Goal: Information Seeking & Learning: Learn about a topic

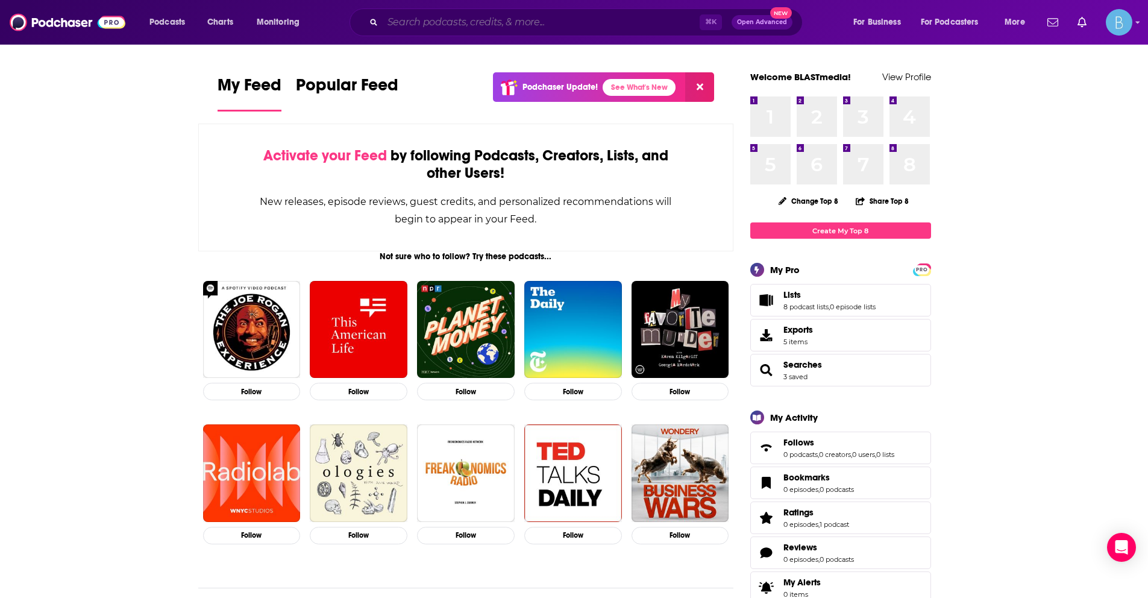
click at [506, 25] on input "Search podcasts, credits, & more..." at bounding box center [541, 22] width 317 height 19
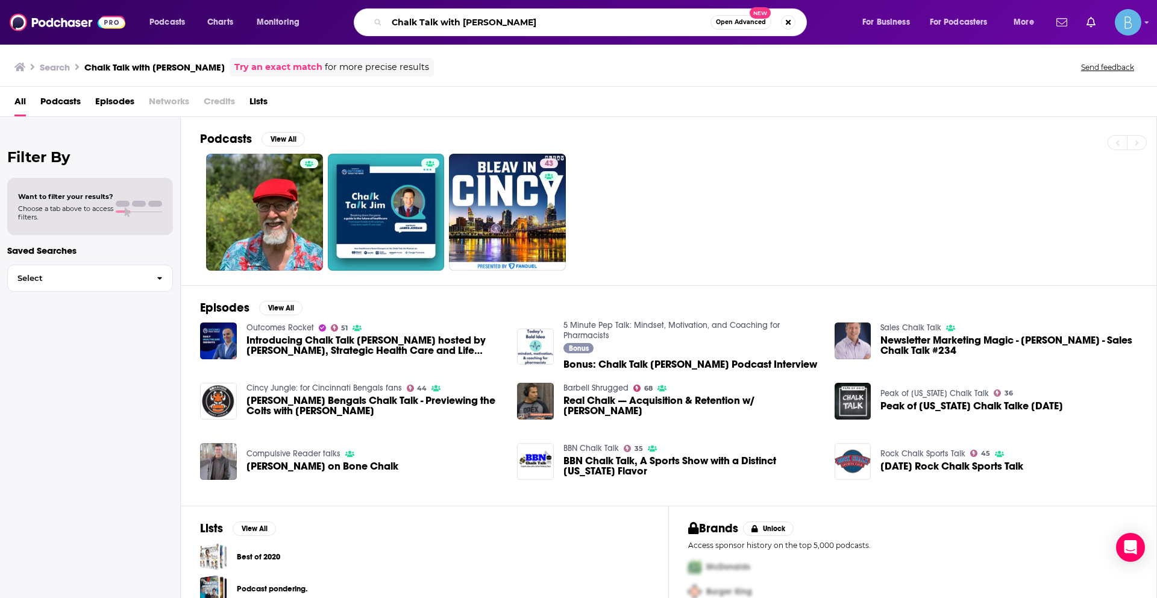
click at [444, 24] on input "Chalk Talk with [PERSON_NAME]" at bounding box center [549, 22] width 324 height 19
drag, startPoint x: 461, startPoint y: 22, endPoint x: 434, endPoint y: 25, distance: 27.2
click at [443, 26] on input "Chalk Talk with [PERSON_NAME]" at bounding box center [549, 22] width 324 height 19
type input "Chalk Talk [PERSON_NAME]"
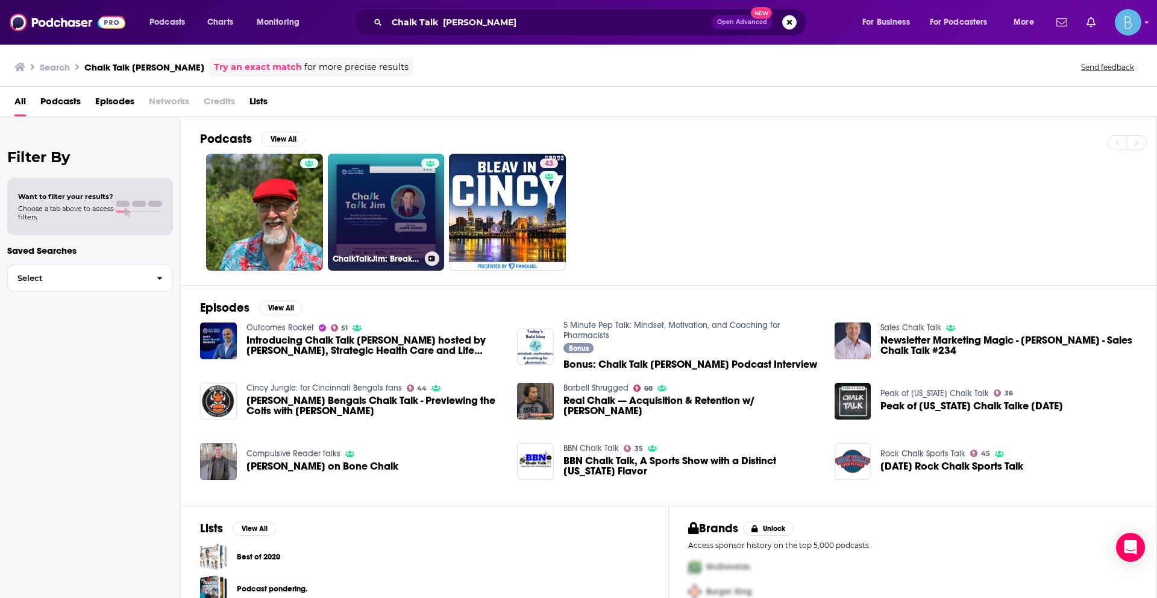
click at [362, 243] on link "ChalkTalkJim: Breaking Down the Game - A Guide to the Future of Healthcare" at bounding box center [386, 212] width 117 height 117
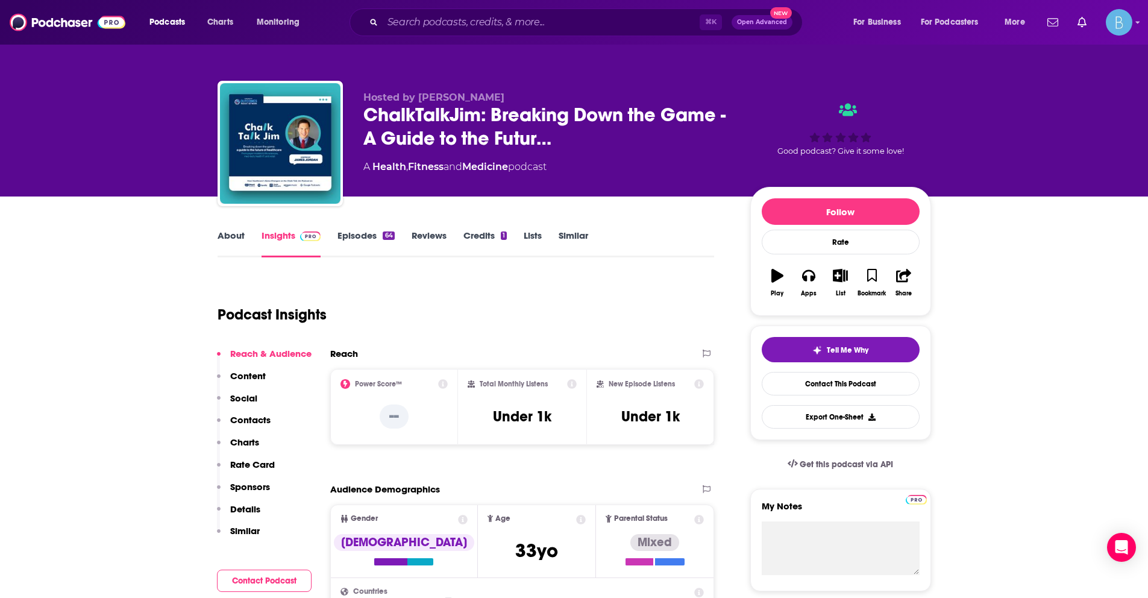
click at [230, 240] on link "About" at bounding box center [231, 244] width 27 height 28
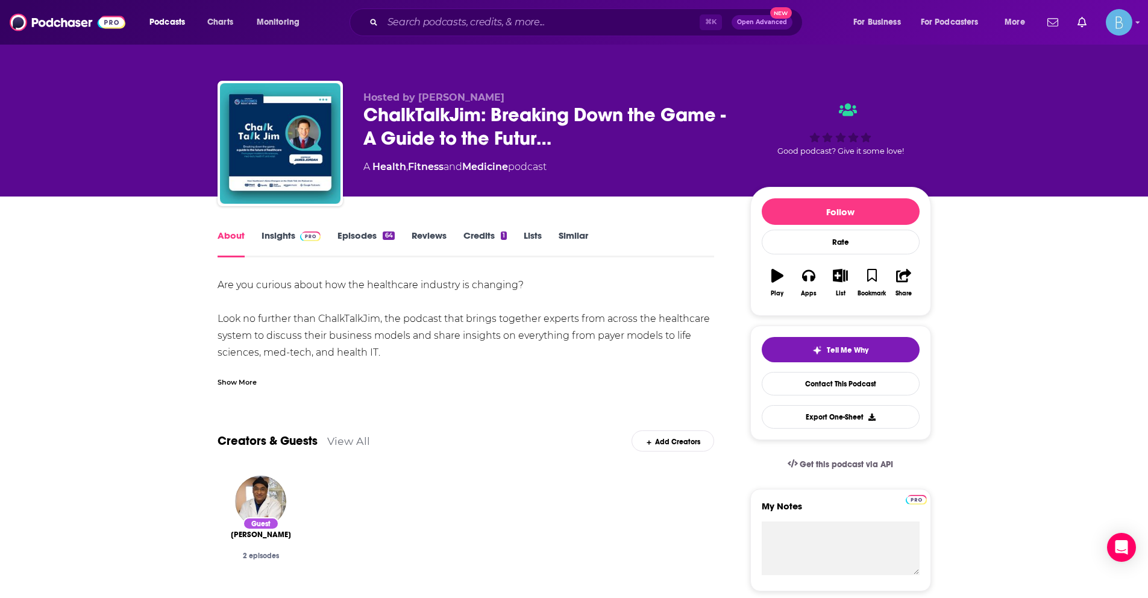
click at [248, 363] on div "Are you curious about how the healthcare industry is changing? Look no further …" at bounding box center [466, 332] width 497 height 110
click at [248, 375] on div "Show More" at bounding box center [466, 377] width 497 height 20
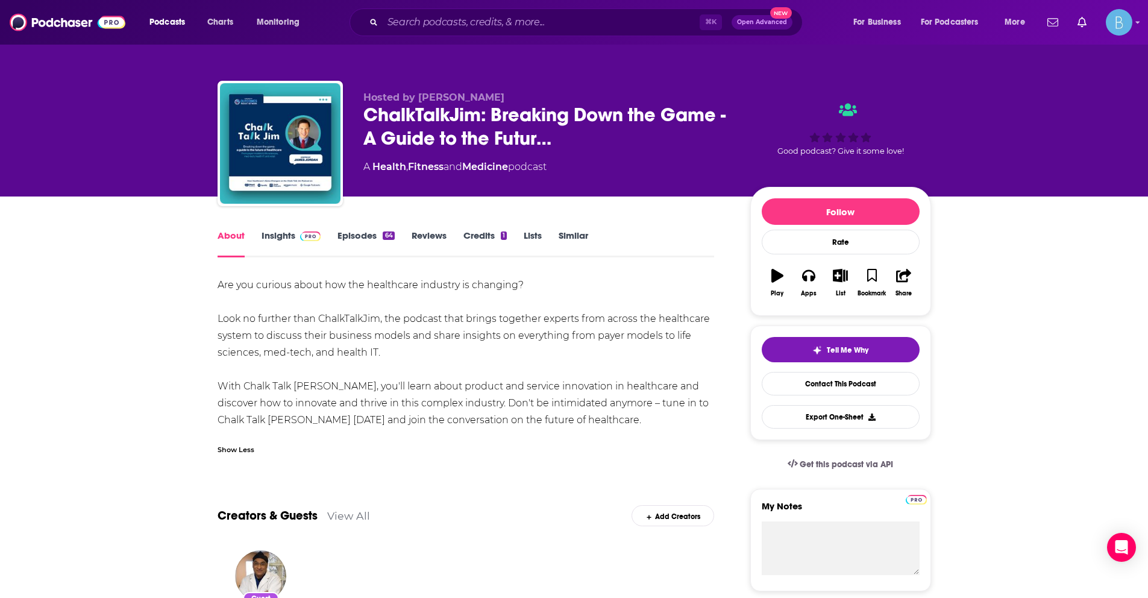
click at [349, 234] on link "Episodes 64" at bounding box center [366, 244] width 57 height 28
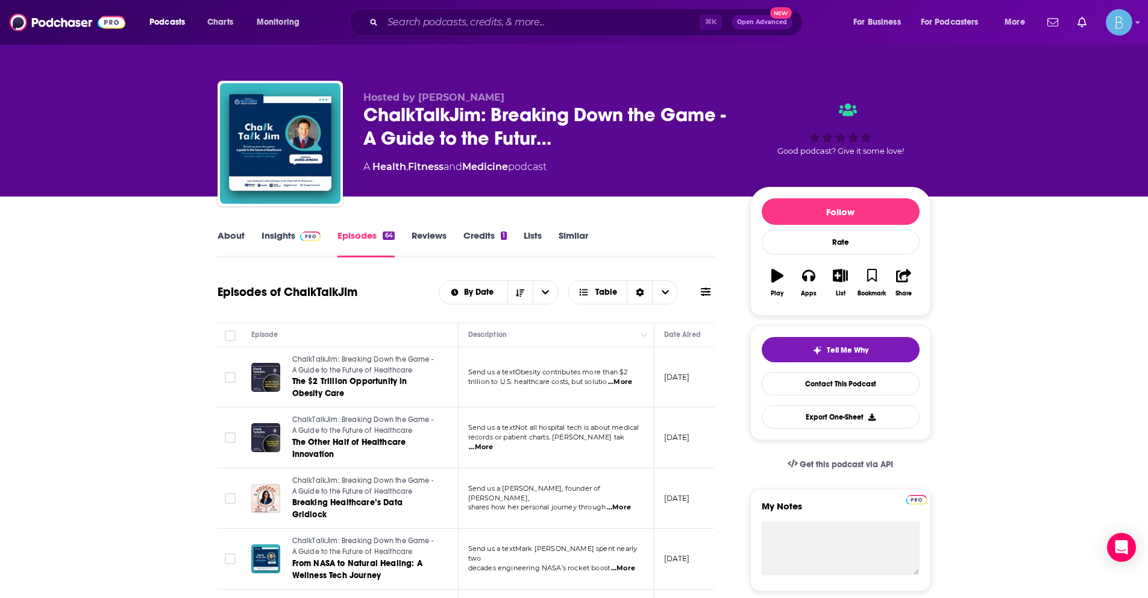
click at [620, 386] on span "...More" at bounding box center [620, 382] width 24 height 10
drag, startPoint x: 535, startPoint y: 374, endPoint x: 514, endPoint y: 372, distance: 20.5
click at [596, 390] on td "Send us a textObesity contributes more than $2 trillion to U.S. healthcare cost…" at bounding box center [557, 377] width 196 height 61
click at [626, 386] on span "...More" at bounding box center [620, 382] width 24 height 10
click at [610, 387] on td "Send us a textObesity contributes more than $2 trillion to U.S. healthcare cost…" at bounding box center [557, 377] width 196 height 61
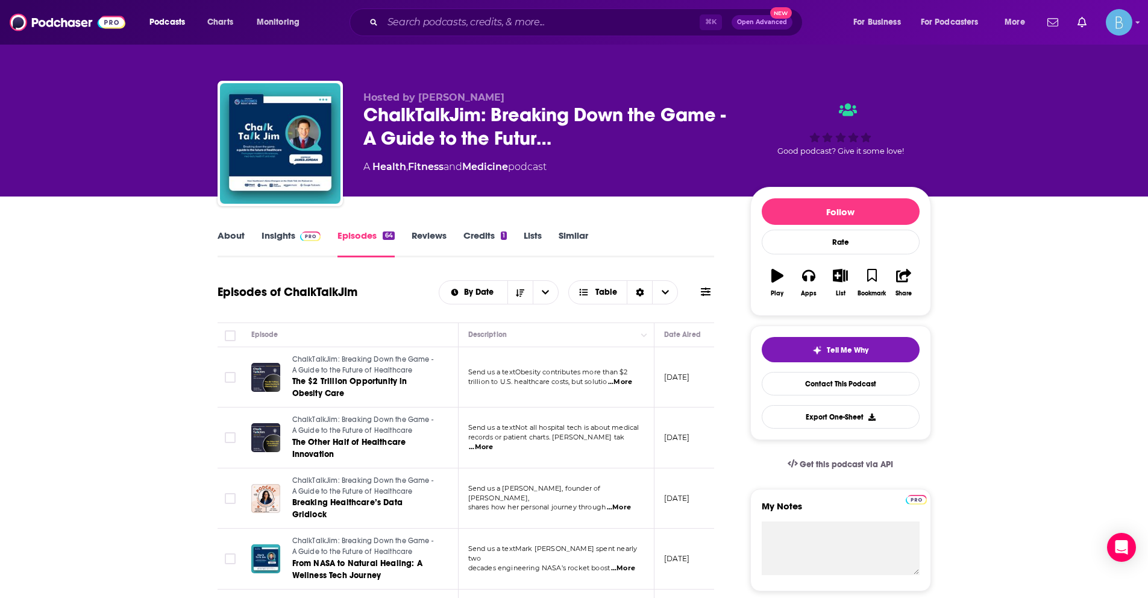
click at [623, 379] on span "...More" at bounding box center [620, 382] width 24 height 10
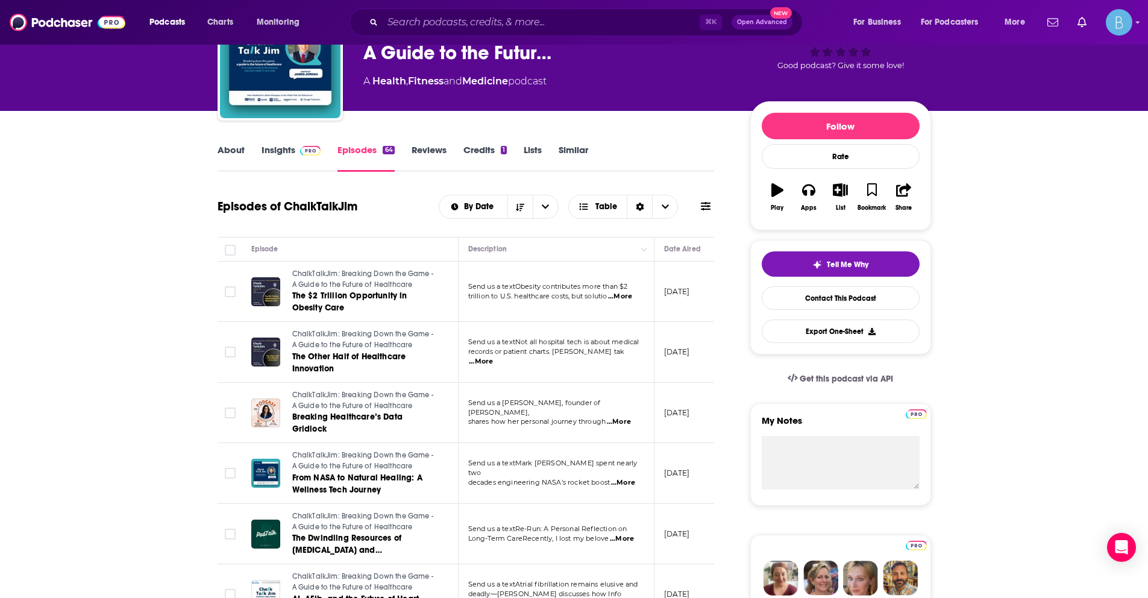
scroll to position [94, 0]
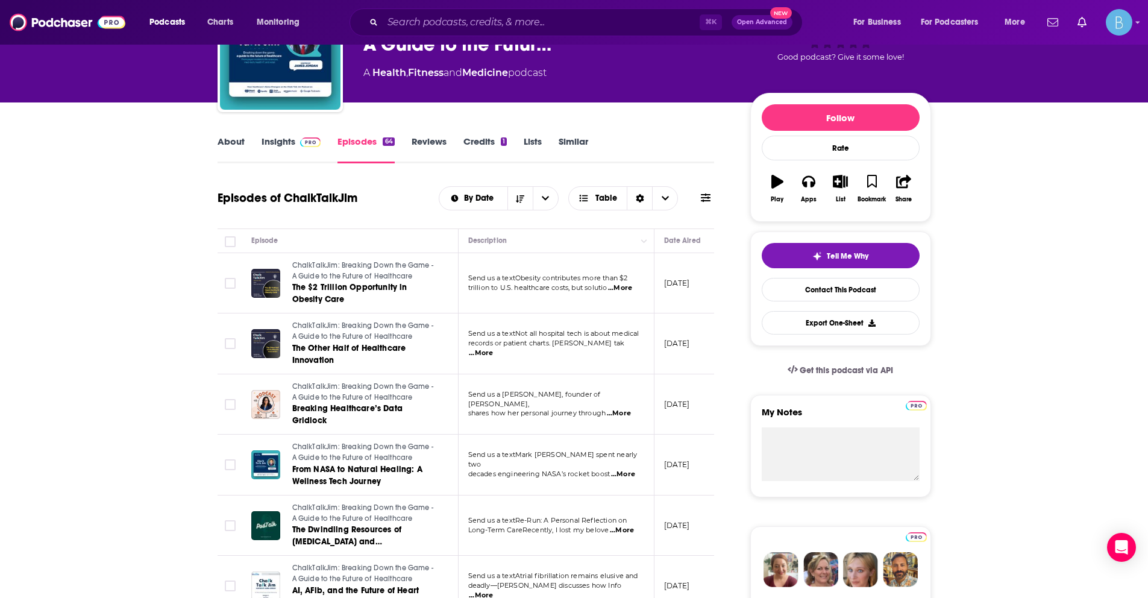
click at [493, 348] on span "...More" at bounding box center [481, 353] width 24 height 10
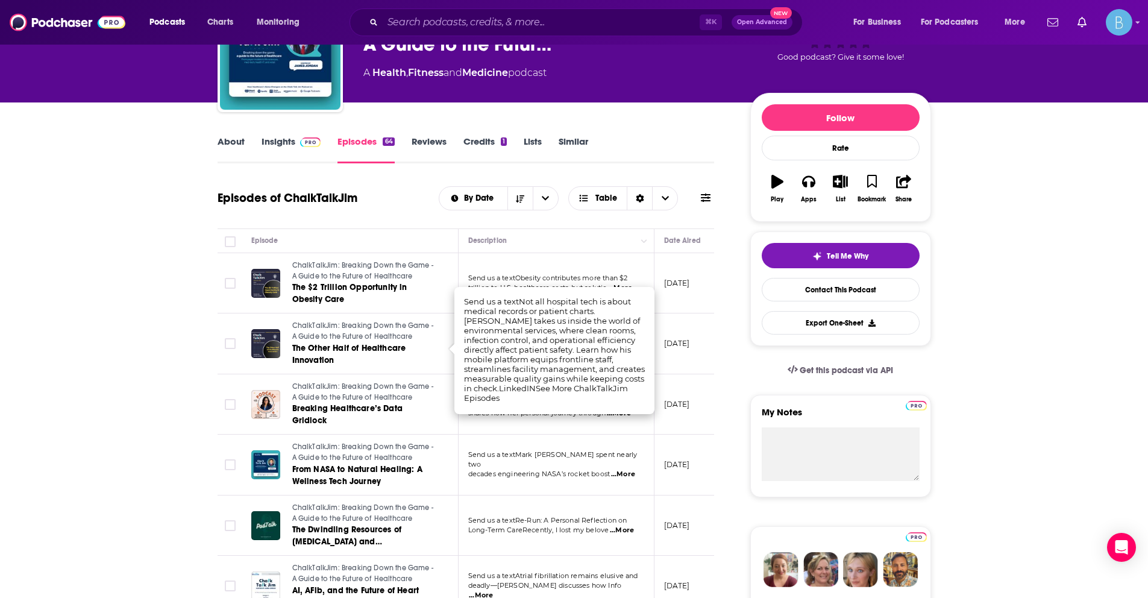
click at [518, 431] on td "Send us a [PERSON_NAME], founder of [PERSON_NAME], shares how her personal jour…" at bounding box center [557, 404] width 196 height 61
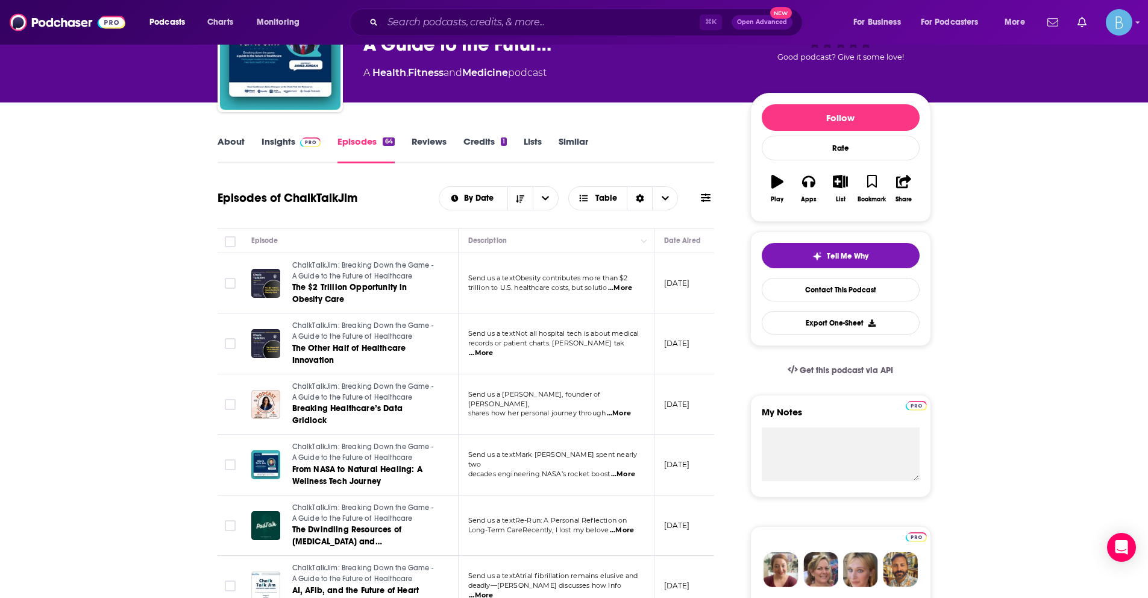
click at [626, 412] on span "...More" at bounding box center [619, 414] width 24 height 10
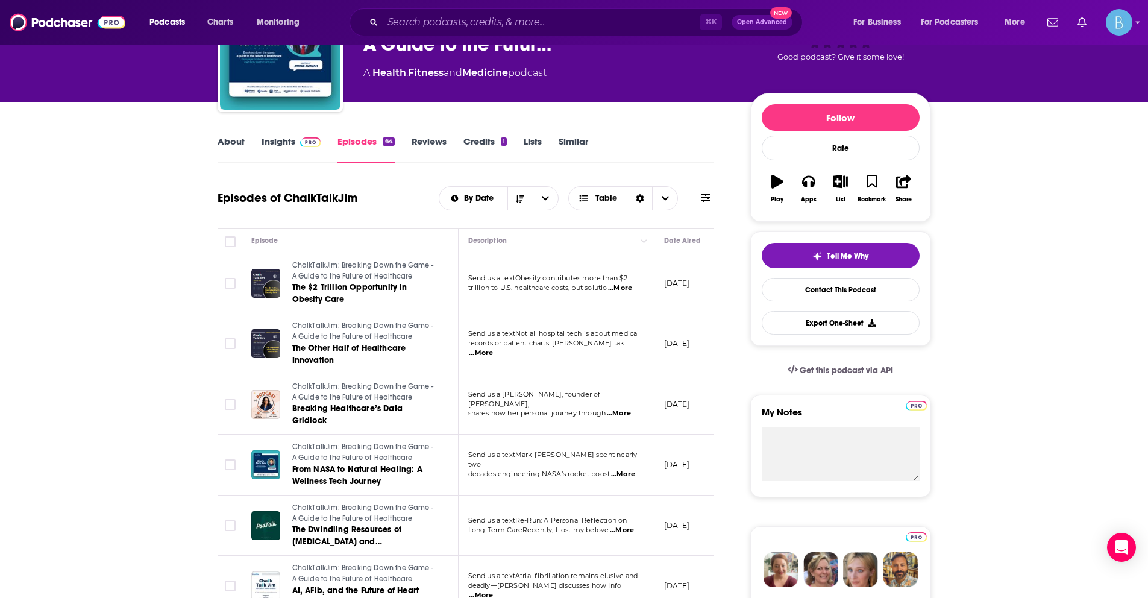
click at [618, 471] on span "...More" at bounding box center [623, 475] width 24 height 10
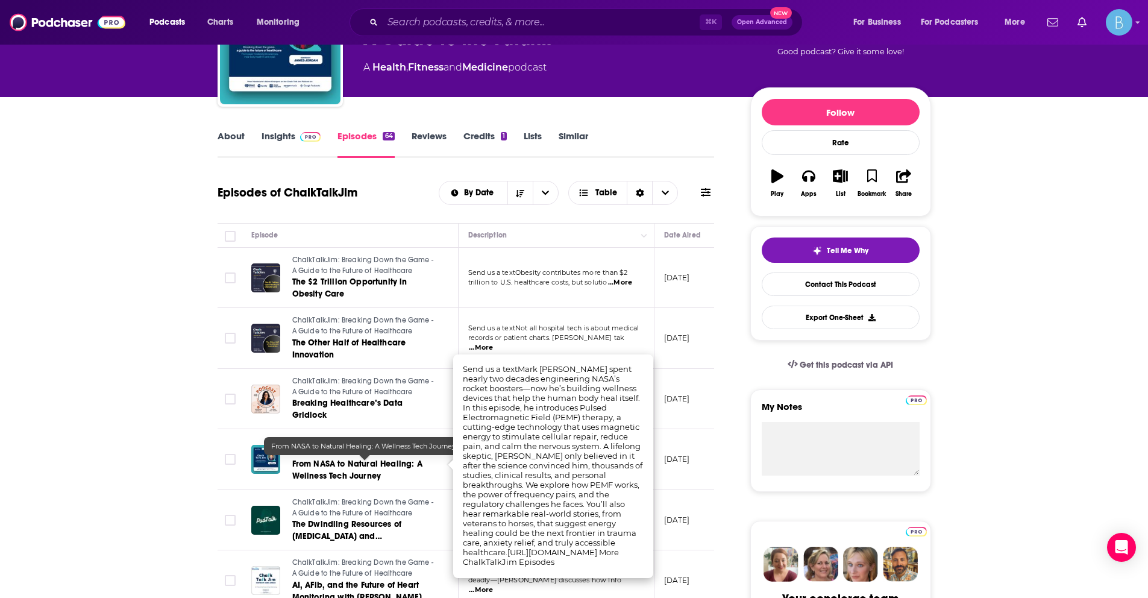
scroll to position [182, 0]
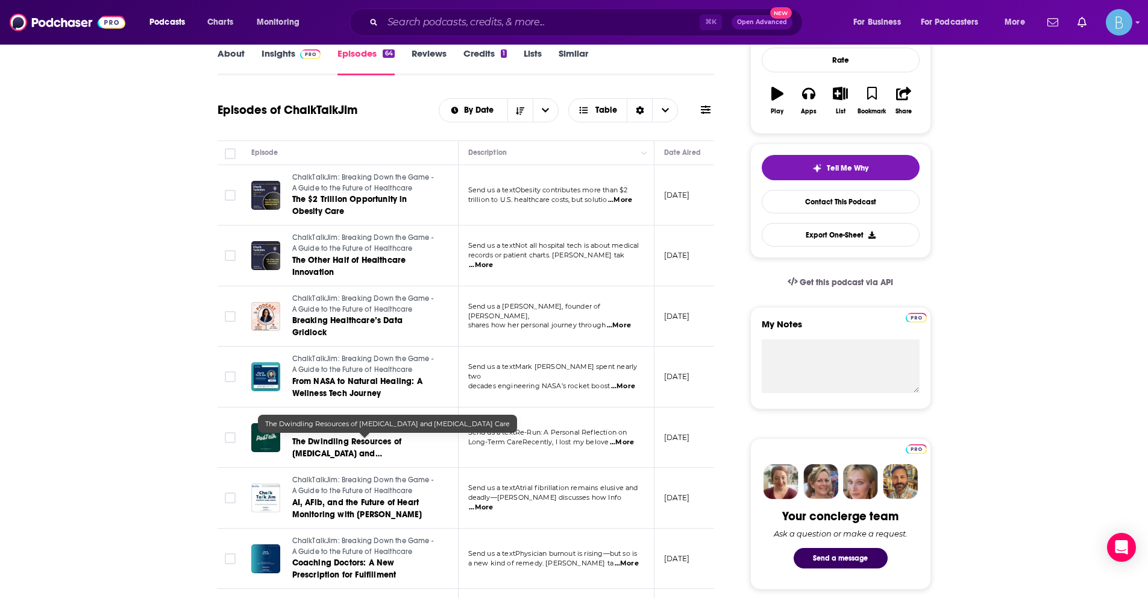
click at [404, 443] on link "The Dwindling Resources of [MEDICAL_DATA] and [MEDICAL_DATA] Care" at bounding box center [364, 448] width 145 height 24
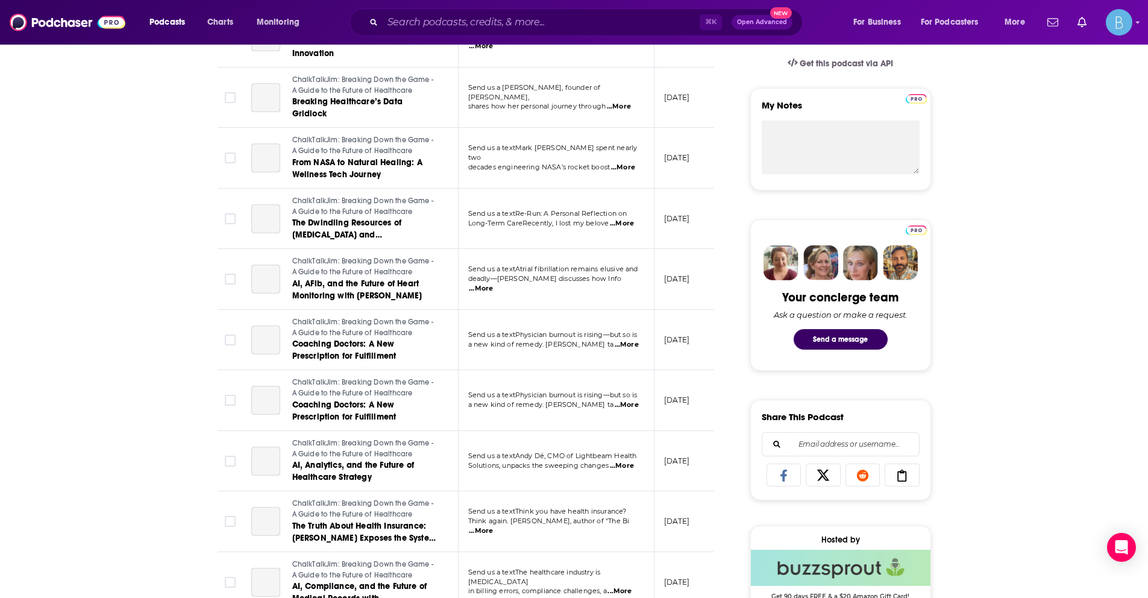
scroll to position [426, 0]
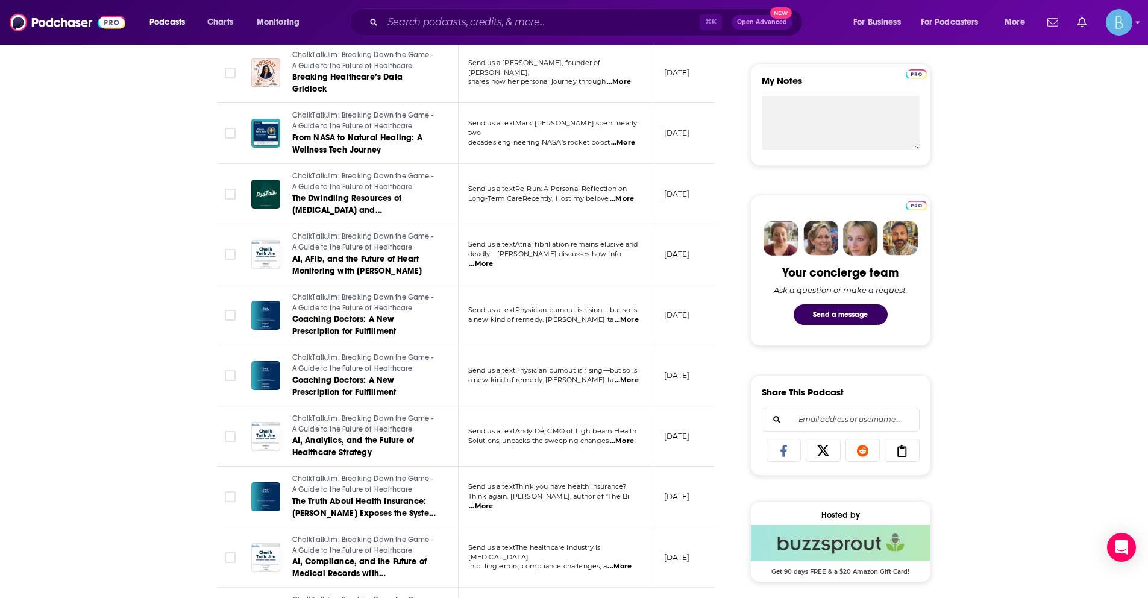
click at [624, 442] on span "...More" at bounding box center [622, 441] width 24 height 10
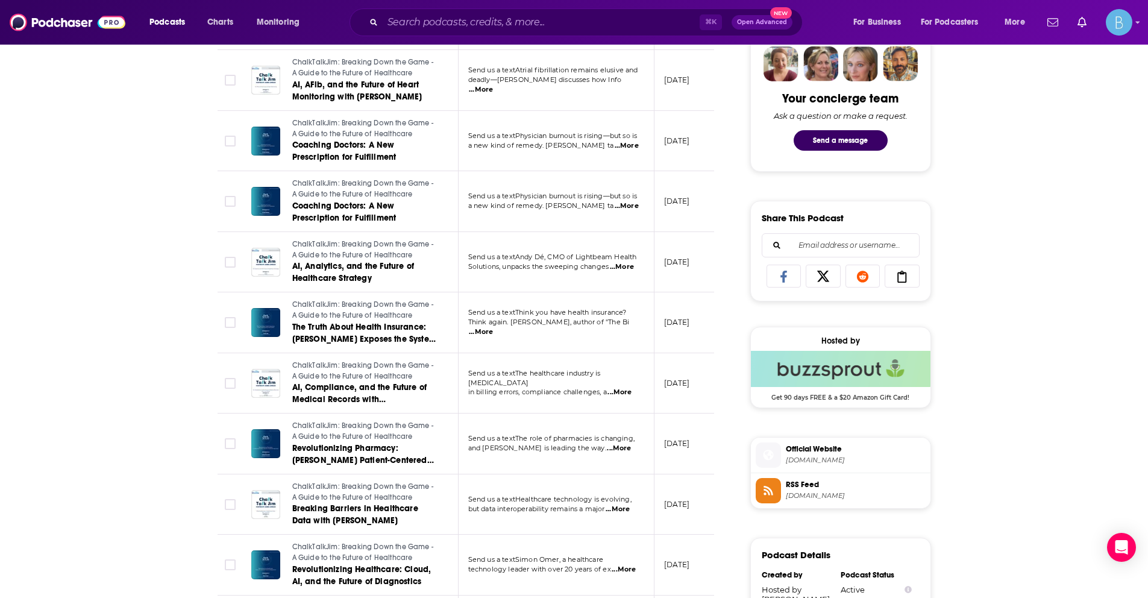
scroll to position [623, 0]
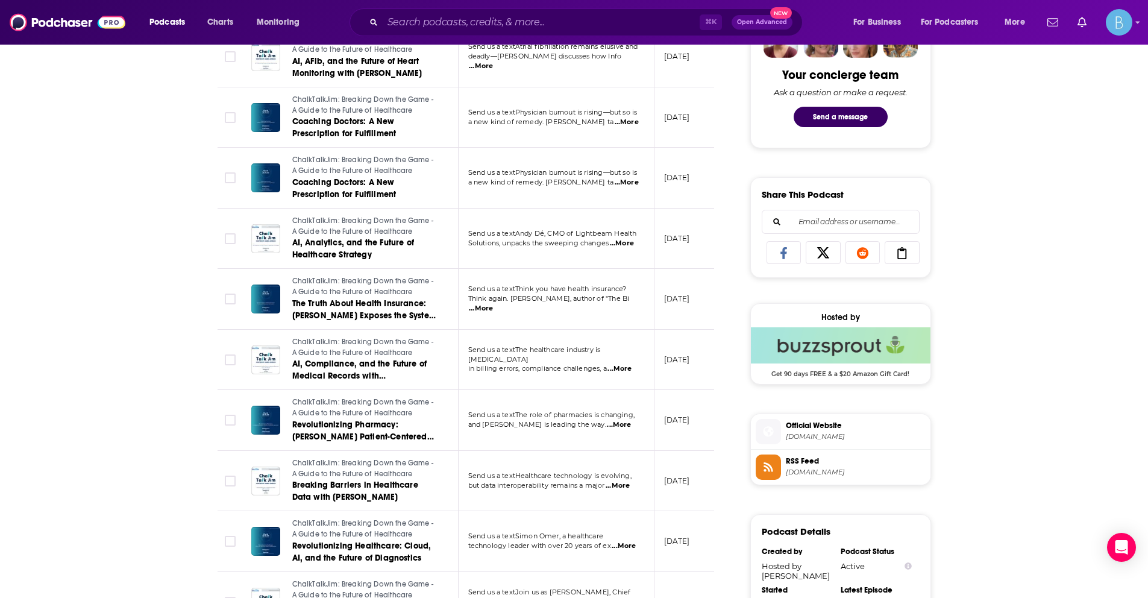
click at [628, 364] on span "...More" at bounding box center [620, 369] width 24 height 10
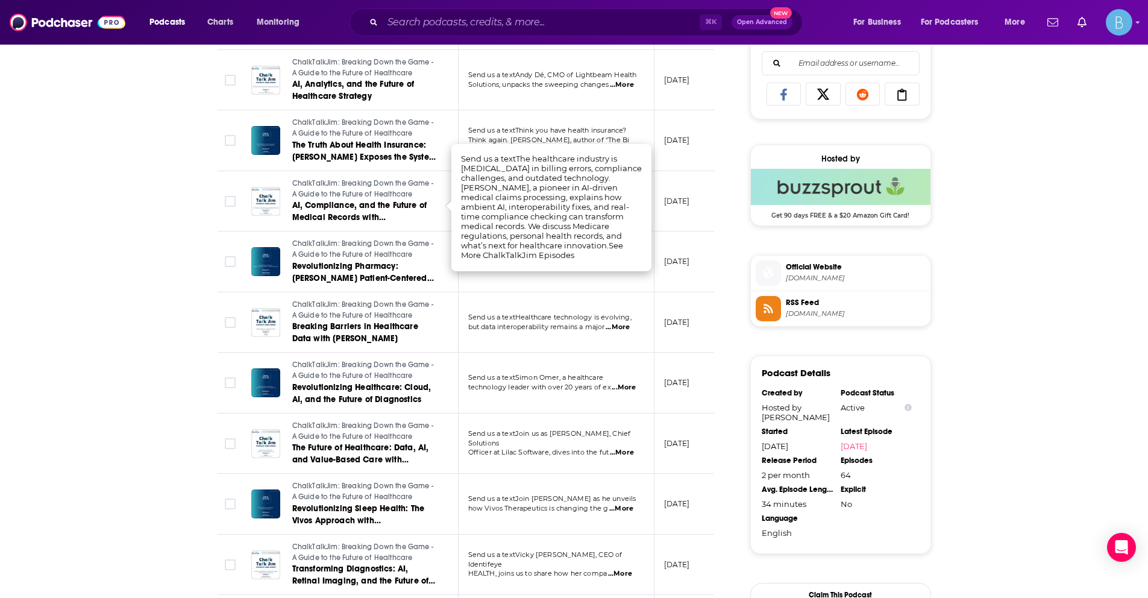
scroll to position [767, 0]
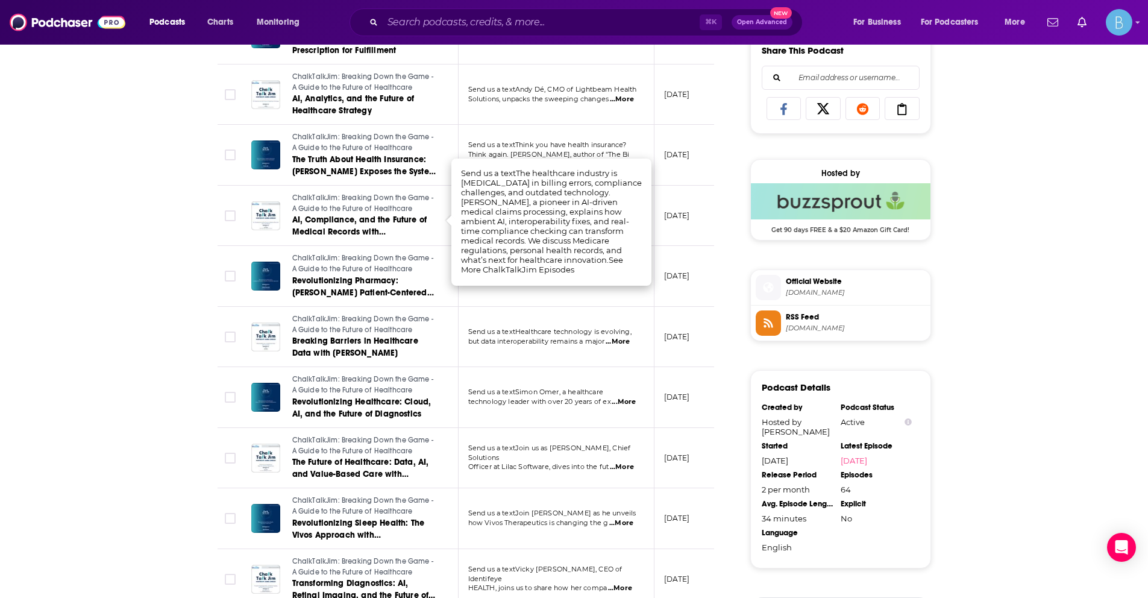
click at [608, 298] on td "Send us a textThe role of pharmacies is changing, and [PERSON_NAME] is leading …" at bounding box center [557, 276] width 196 height 61
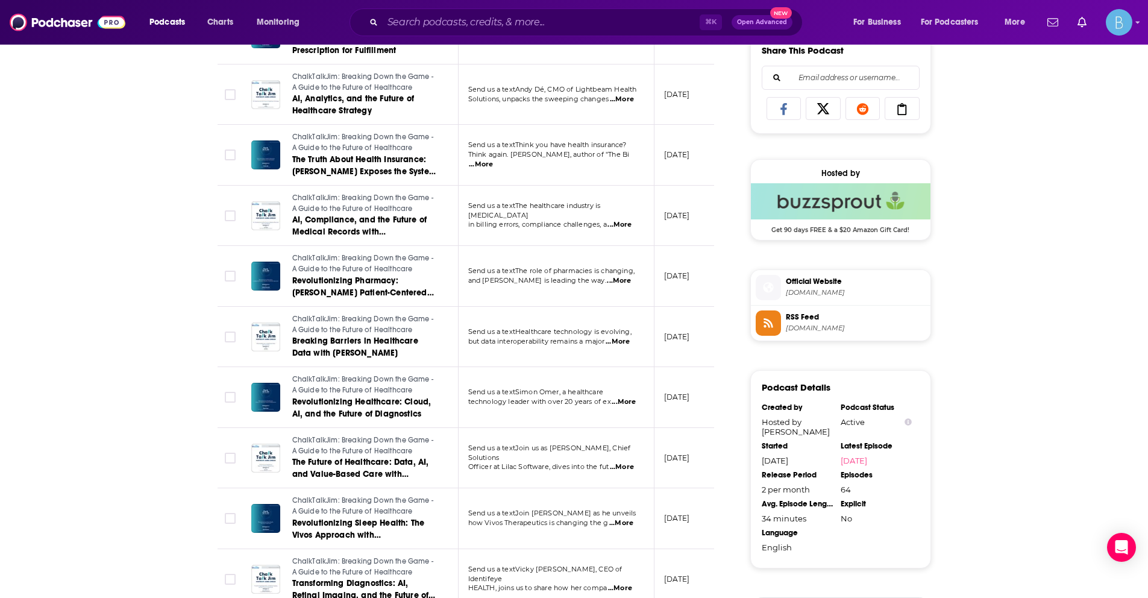
click at [621, 282] on span "...More" at bounding box center [619, 281] width 24 height 10
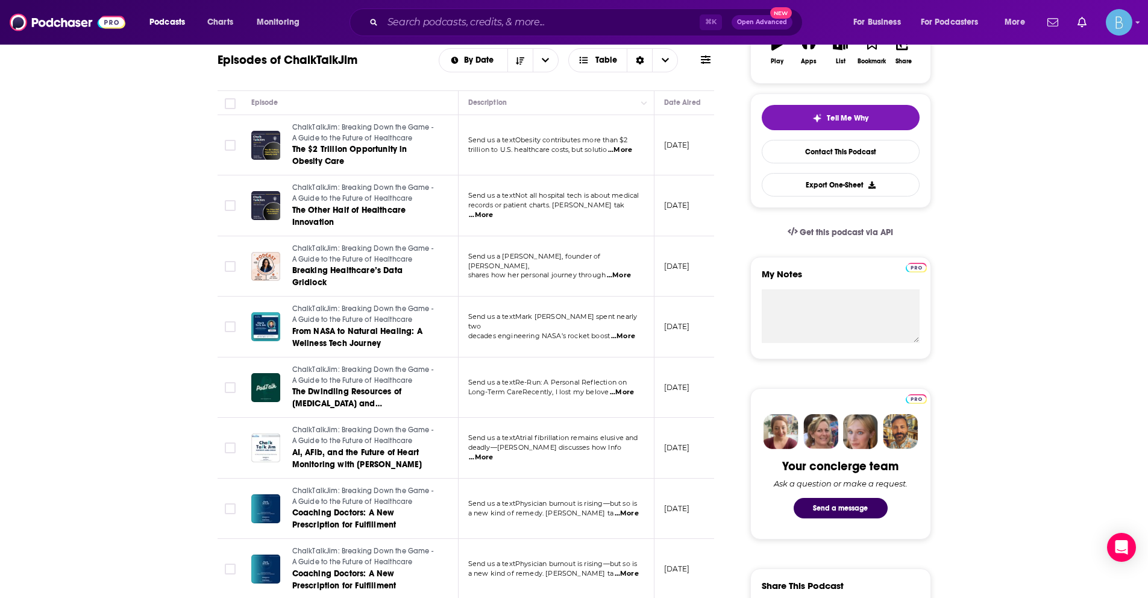
scroll to position [149, 0]
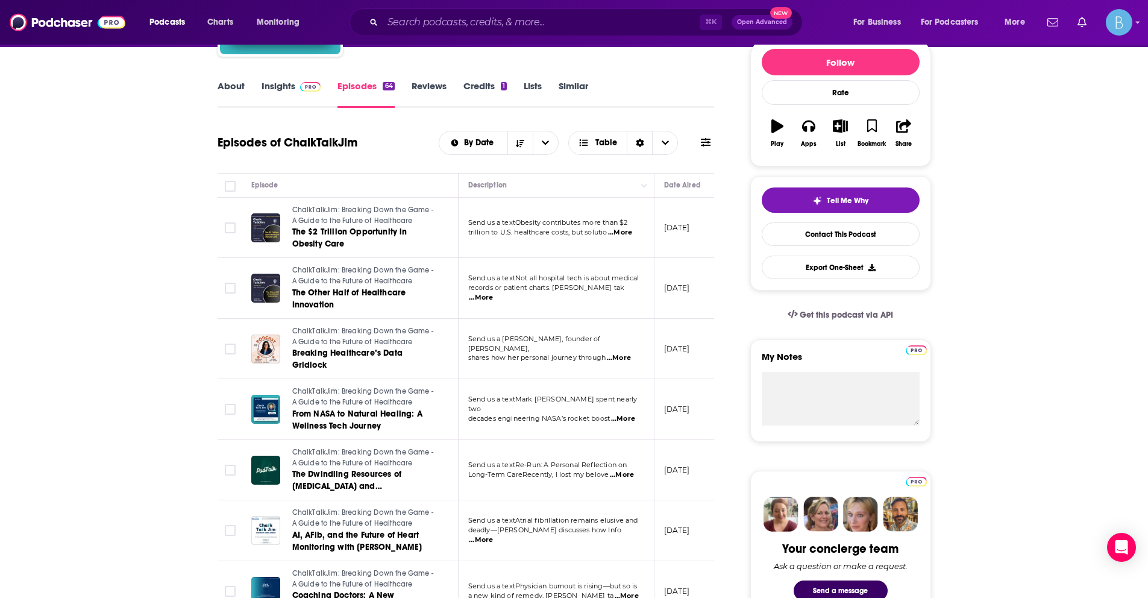
click at [220, 83] on link "About" at bounding box center [231, 94] width 27 height 28
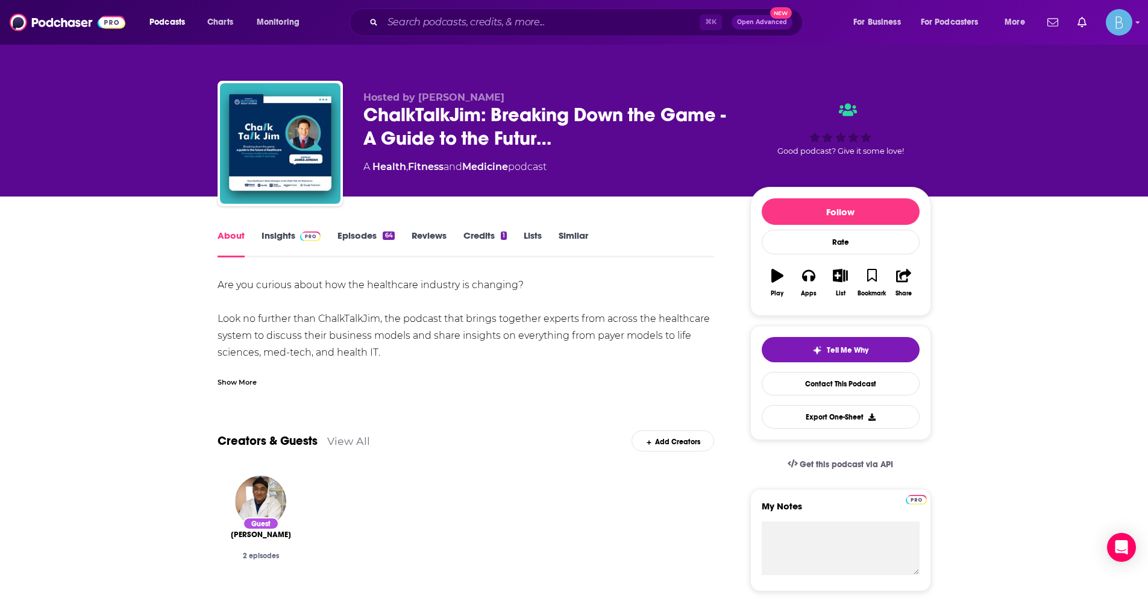
click at [268, 231] on link "Insights" at bounding box center [292, 244] width 60 height 28
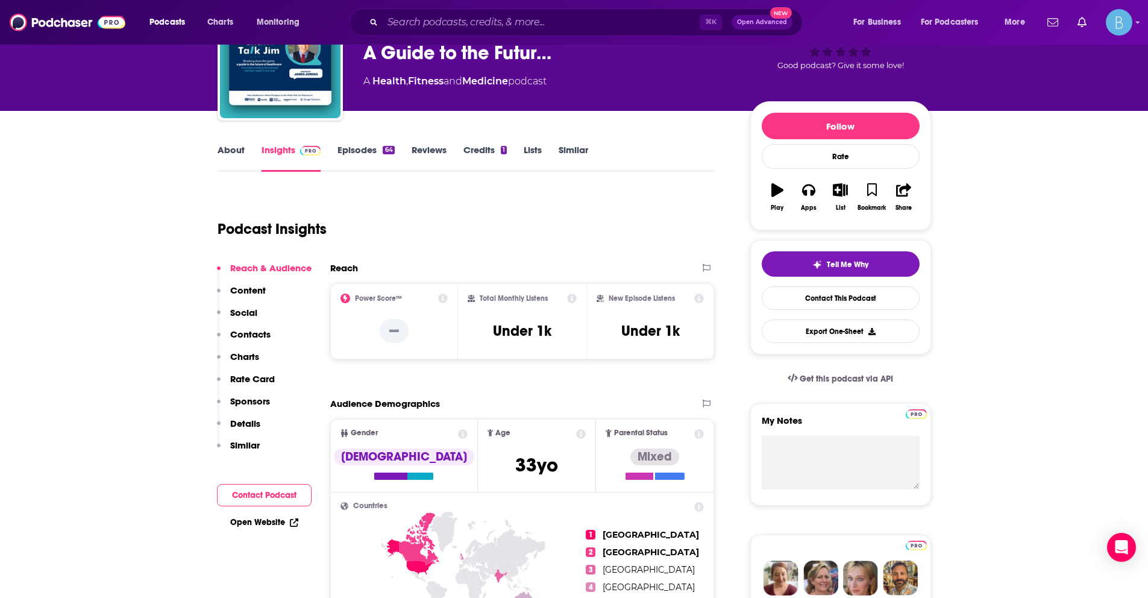
scroll to position [83, 0]
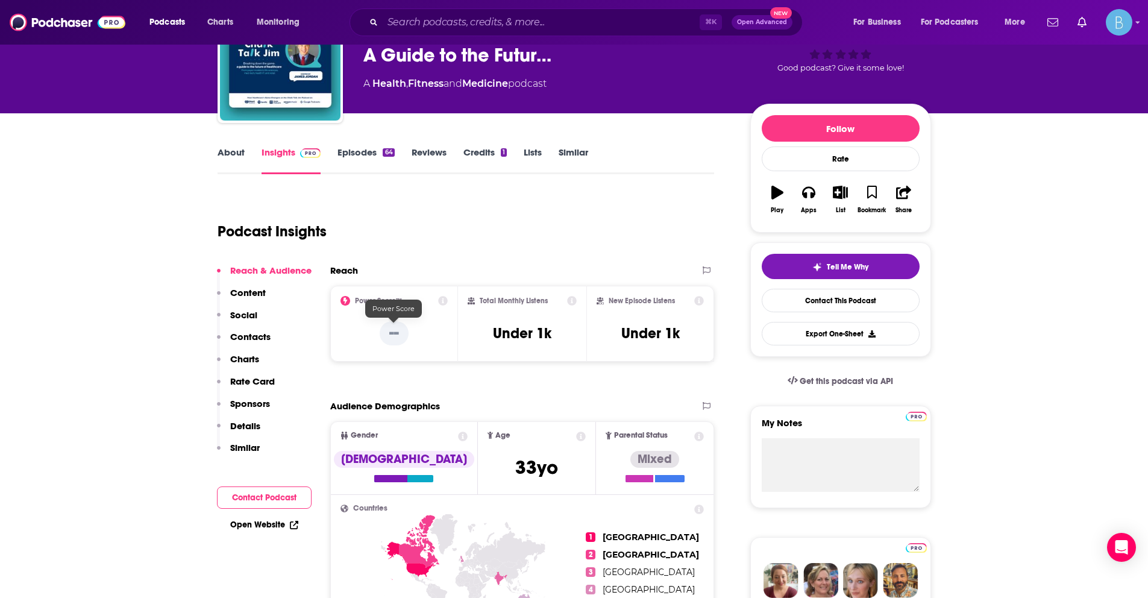
click at [403, 332] on p "--" at bounding box center [394, 333] width 29 height 24
click at [444, 298] on icon at bounding box center [443, 301] width 10 height 10
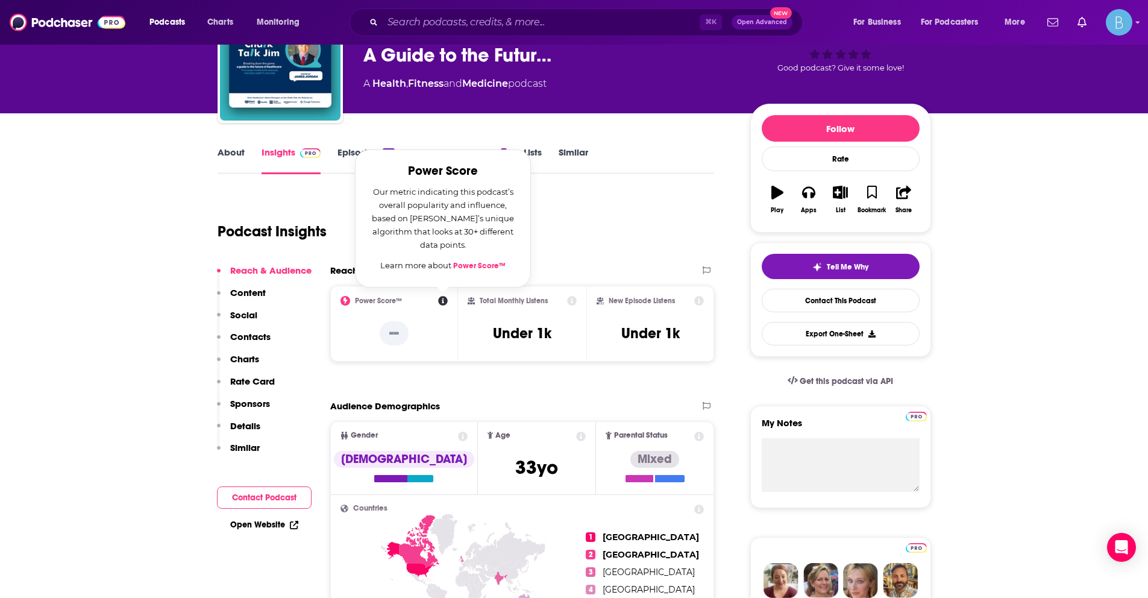
click at [617, 206] on div "Podcast Insights" at bounding box center [462, 223] width 488 height 61
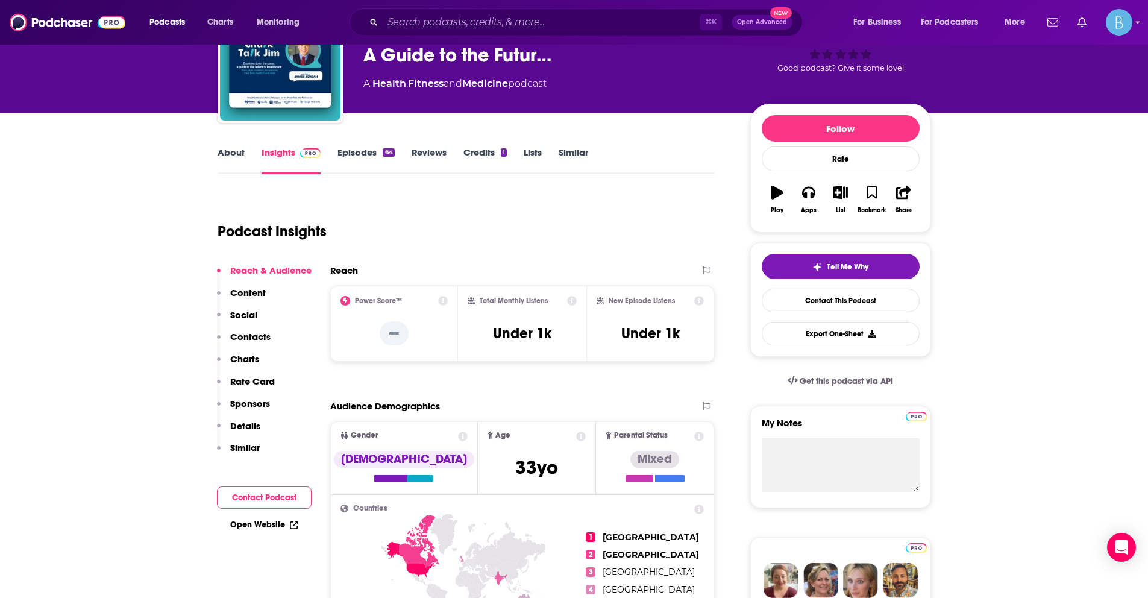
click at [439, 156] on link "Reviews" at bounding box center [429, 160] width 35 height 28
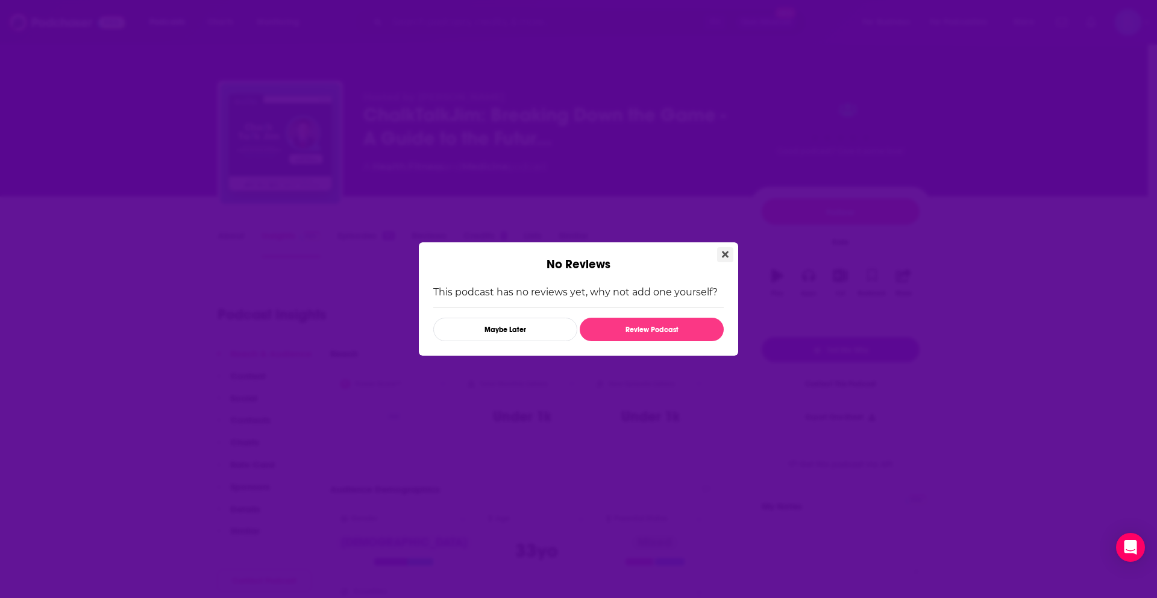
click at [727, 248] on button "Close" at bounding box center [725, 254] width 16 height 15
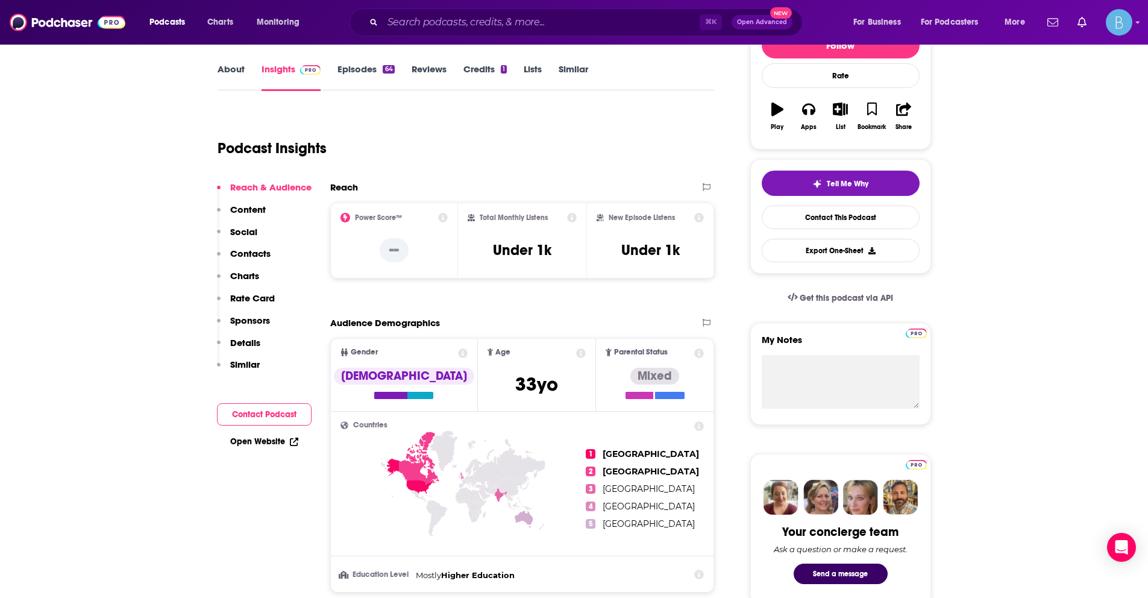
scroll to position [160, 0]
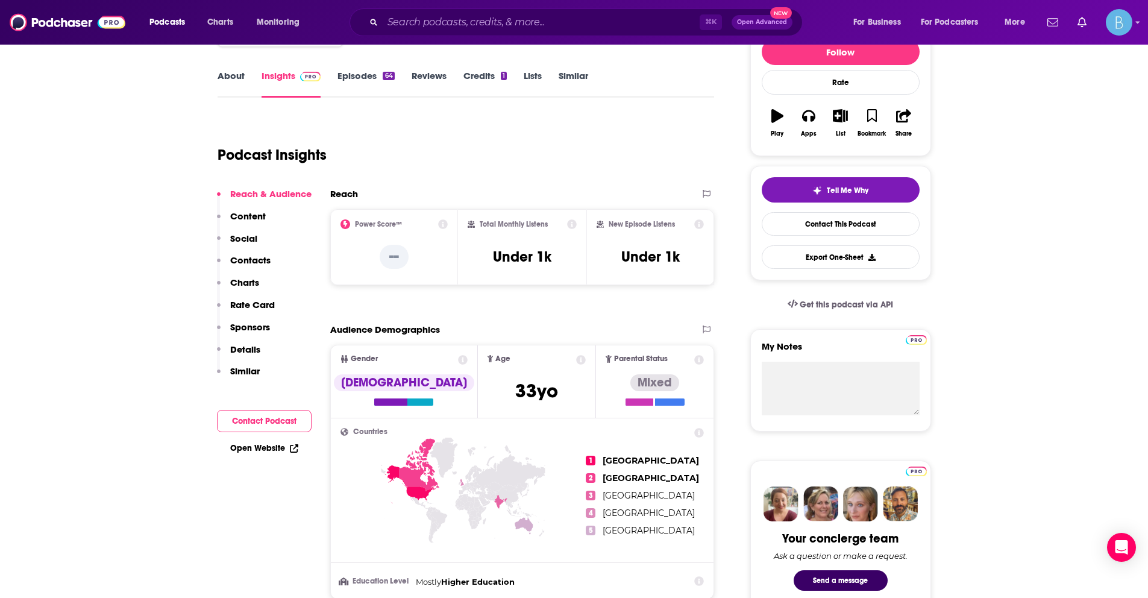
click at [236, 83] on link "About" at bounding box center [231, 84] width 27 height 28
